Goal: Information Seeking & Learning: Learn about a topic

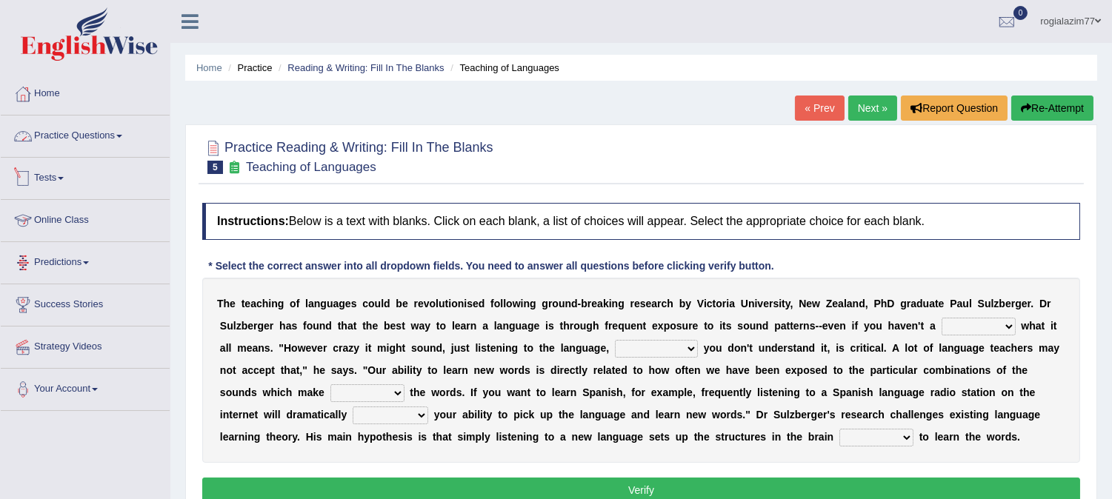
click at [124, 138] on link "Practice Questions" at bounding box center [85, 134] width 169 height 37
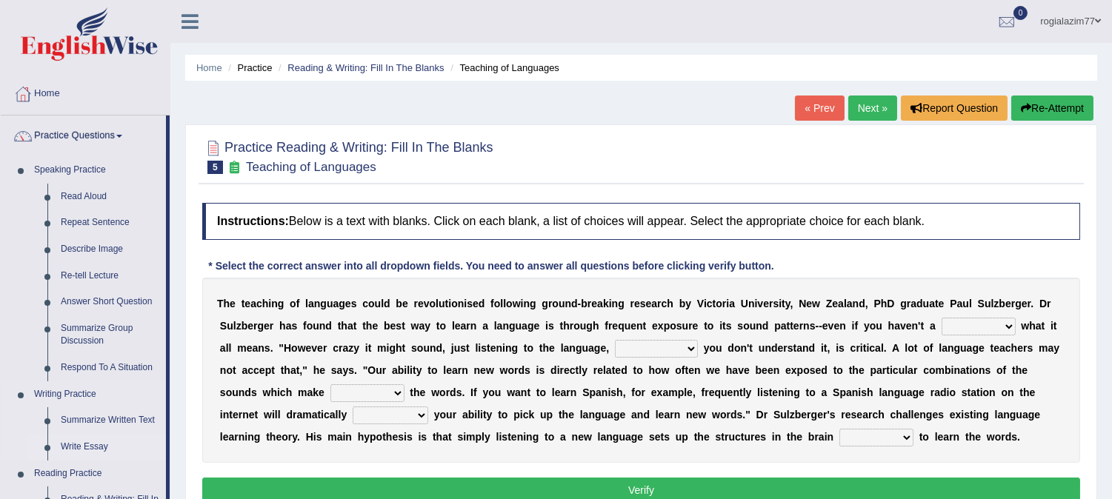
click at [90, 447] on link "Write Essay" at bounding box center [110, 447] width 112 height 27
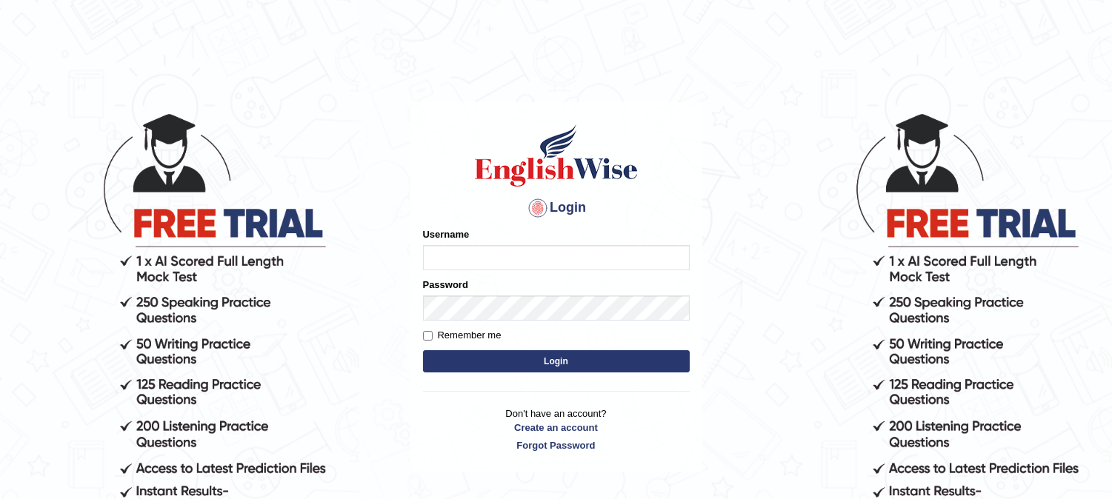
type input "rogialazim77"
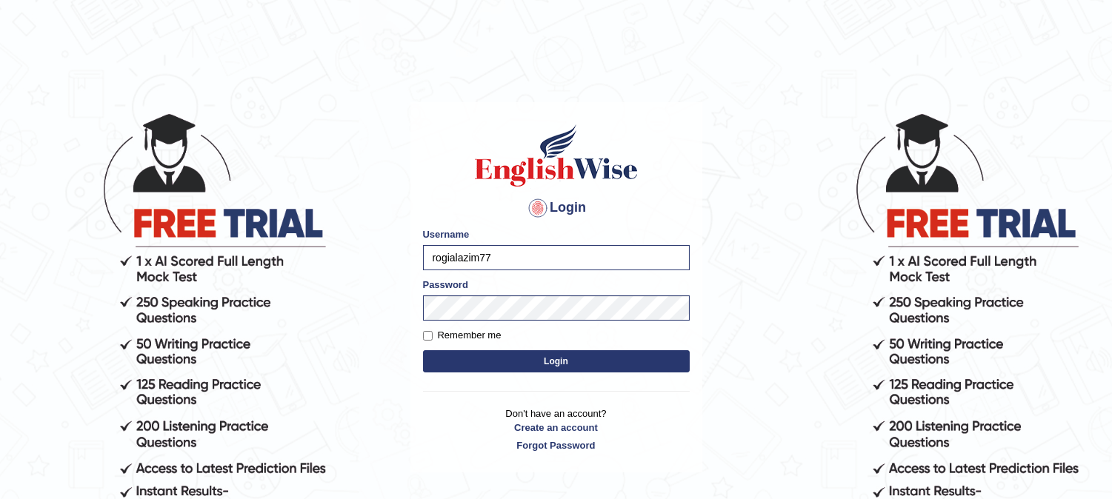
click at [500, 357] on button "Login" at bounding box center [556, 361] width 267 height 22
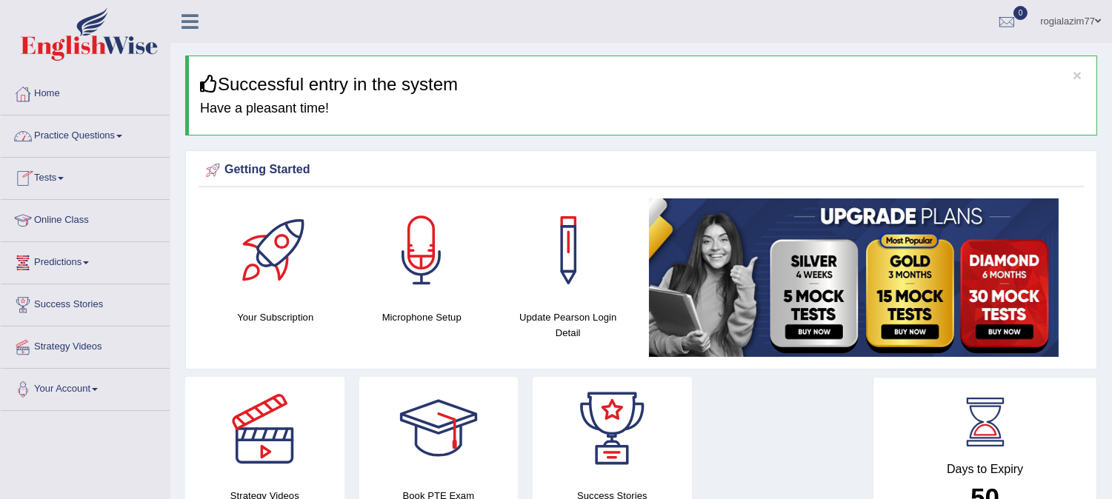
click at [121, 138] on link "Practice Questions" at bounding box center [85, 134] width 169 height 37
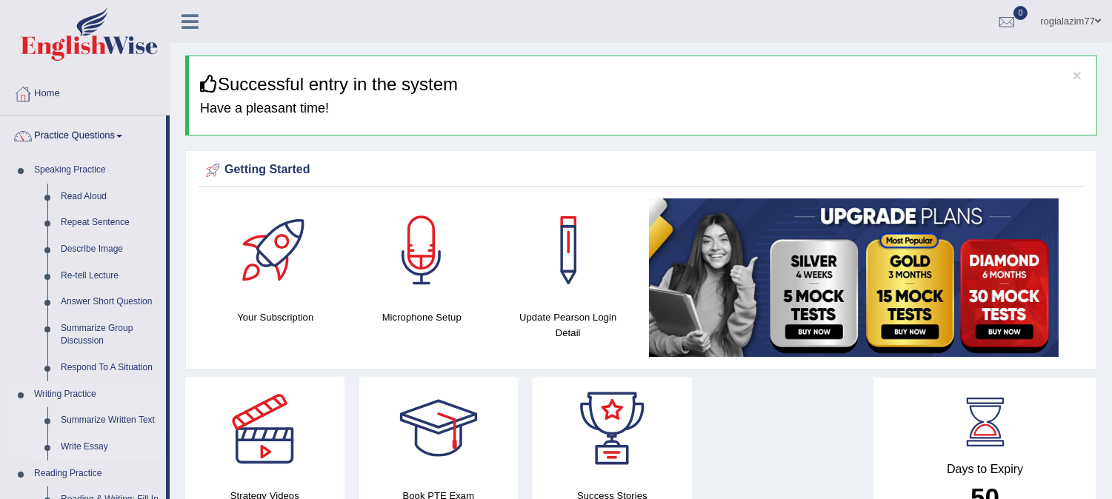
click at [87, 447] on link "Write Essay" at bounding box center [110, 447] width 112 height 27
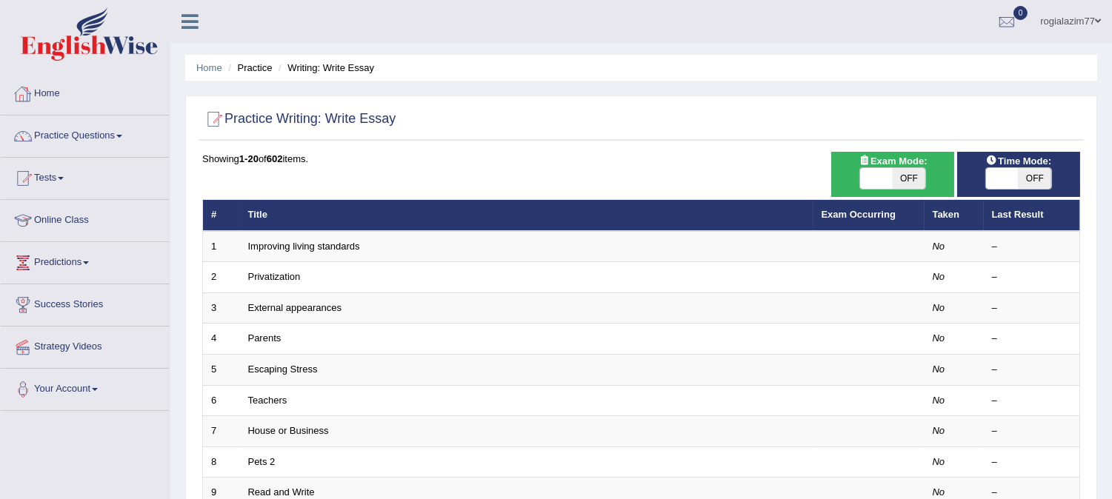
click at [47, 83] on link "Home" at bounding box center [85, 91] width 169 height 37
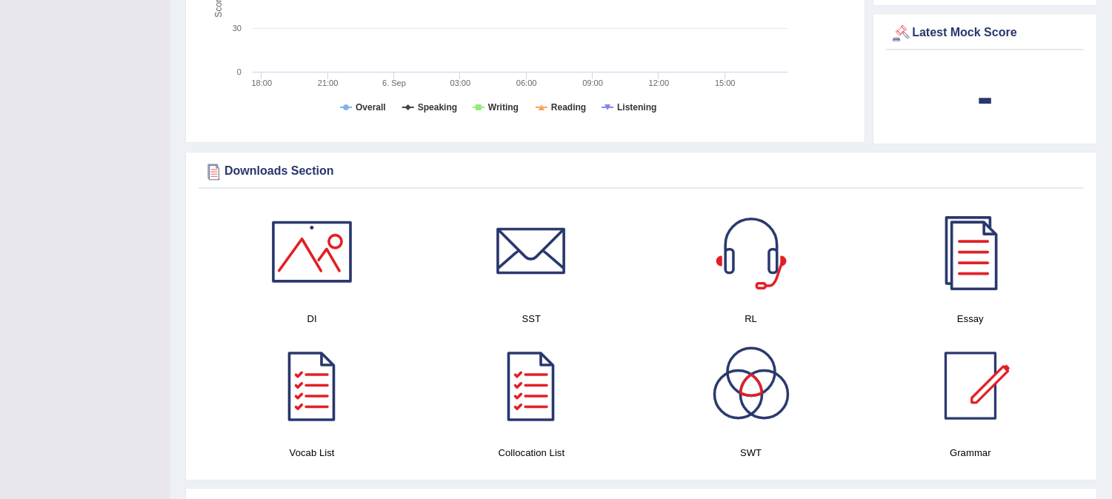
scroll to position [625, 0]
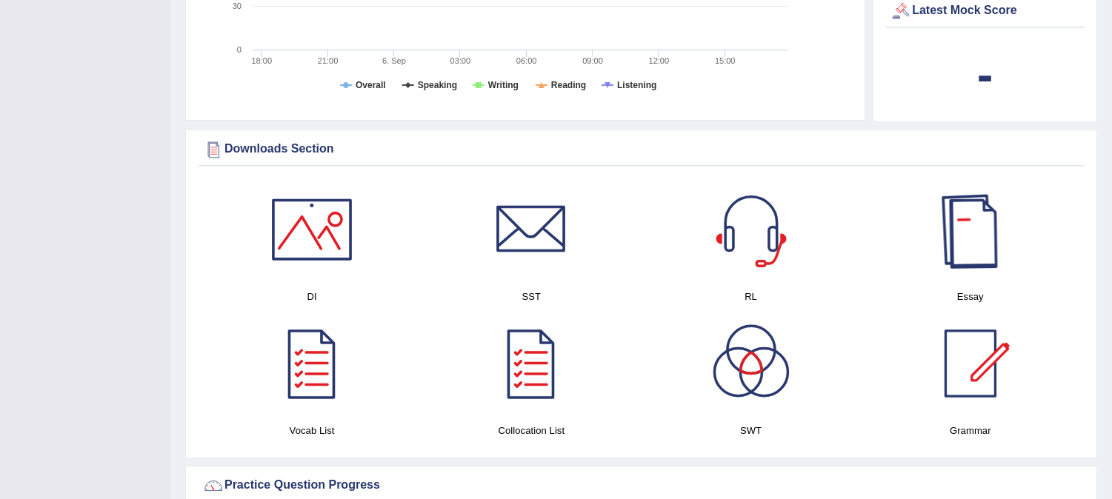
click at [961, 225] on div at bounding box center [970, 230] width 104 height 104
